Goal: Browse casually: Explore the website without a specific task or goal

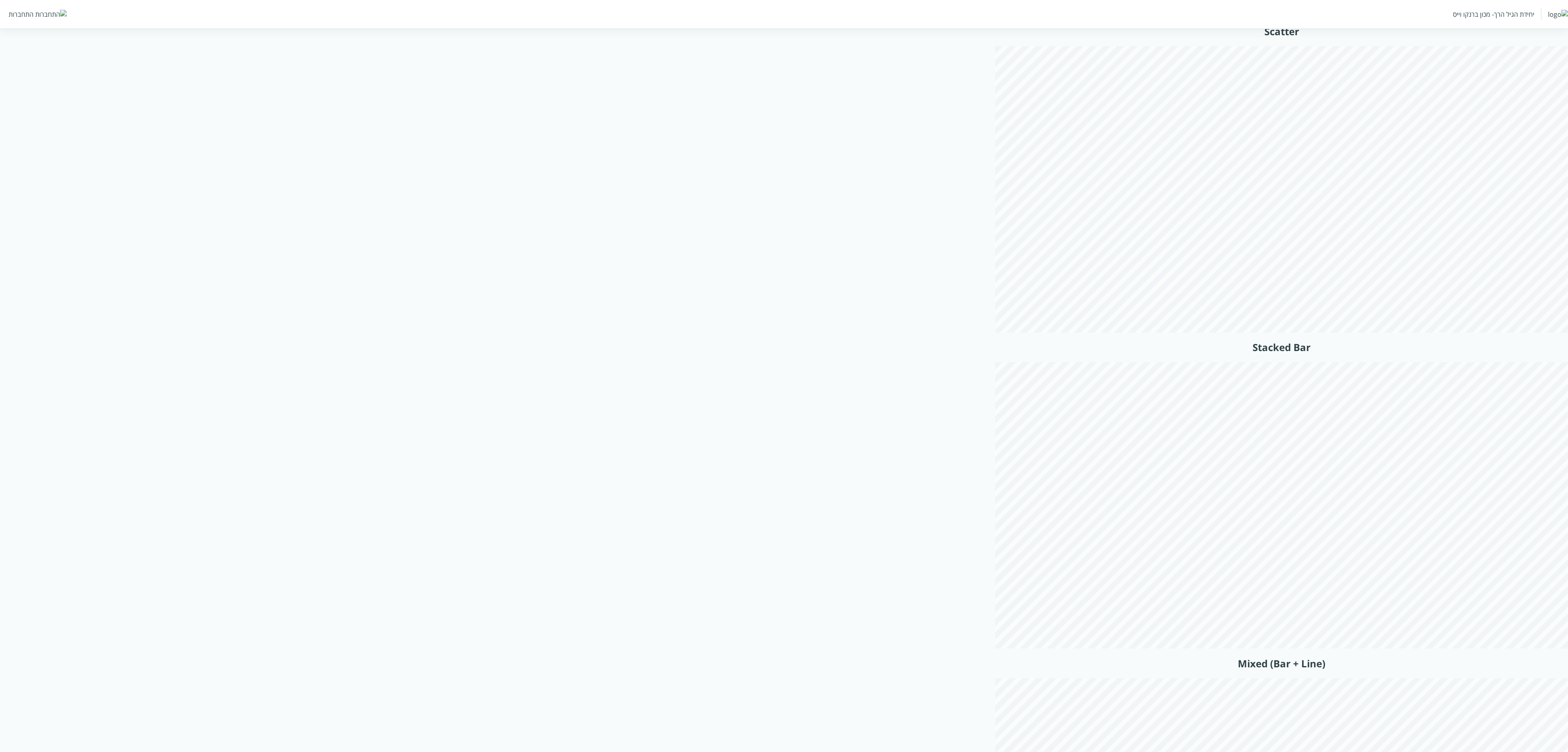
scroll to position [3424, 0]
click at [782, 271] on h2 "Stacked Bar" at bounding box center [1282, 265] width 573 height 14
copy div "Stacked Bar"
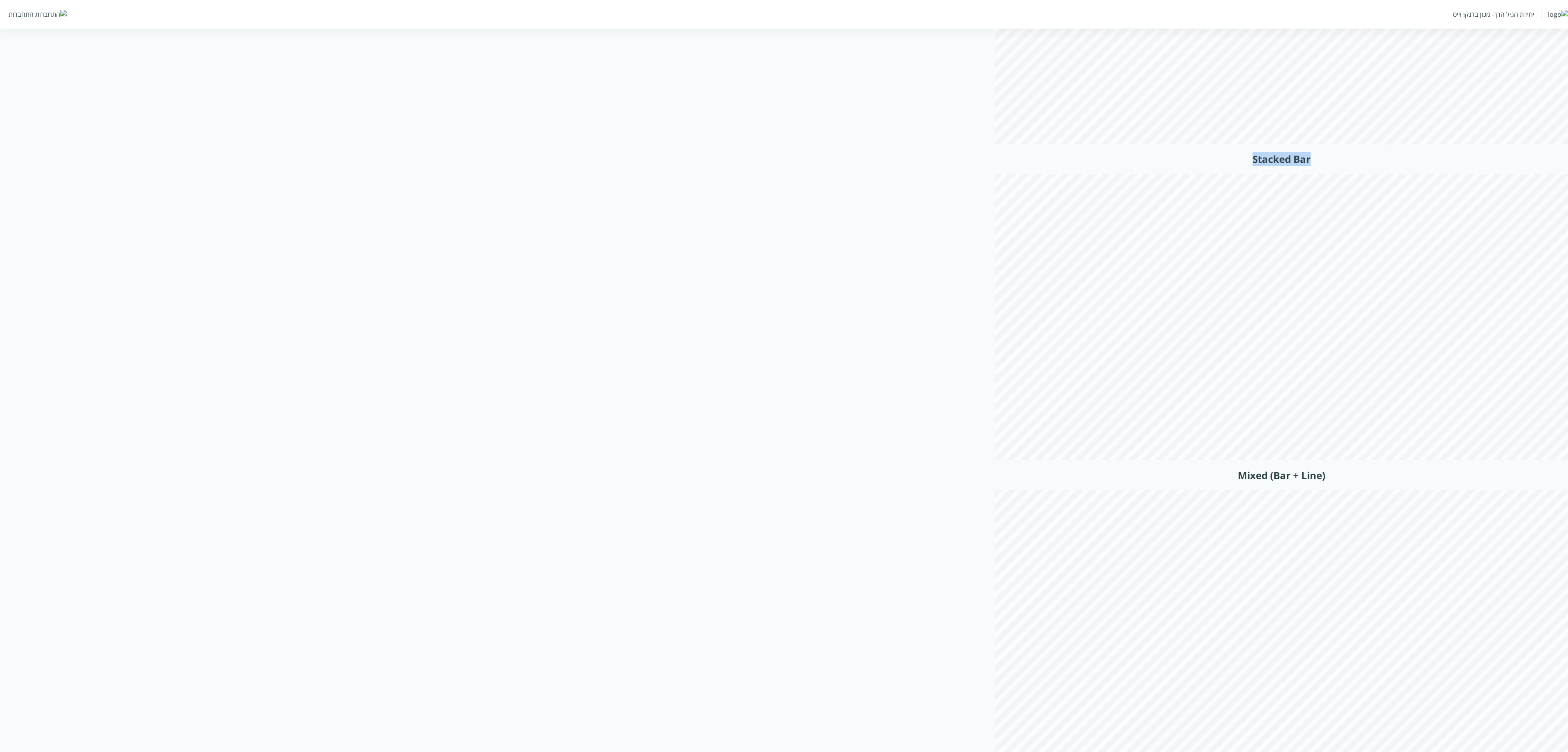
scroll to position [3505, 0]
copy div "Stacked Bar"
